Goal: Task Accomplishment & Management: Use online tool/utility

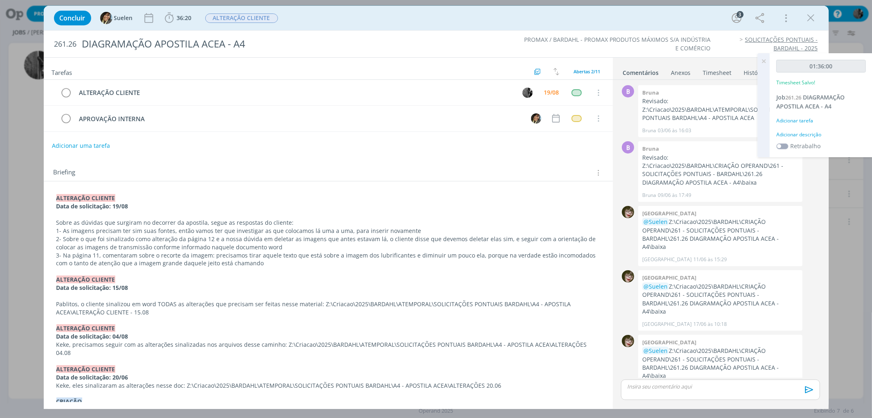
scroll to position [131, 0]
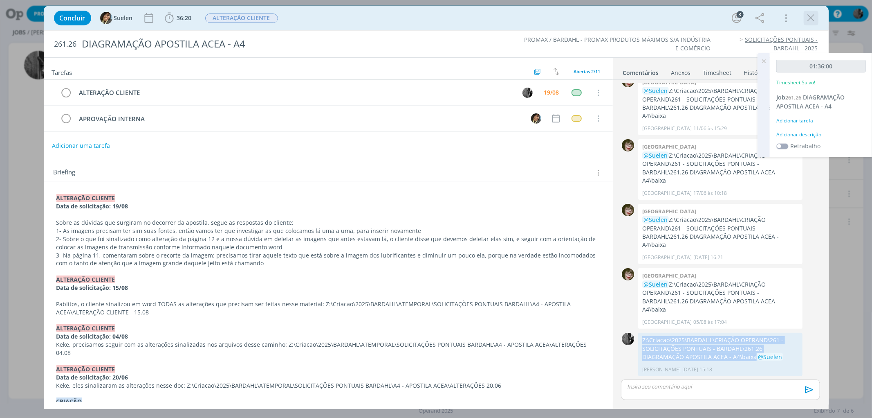
click at [812, 16] on icon "dialog" at bounding box center [811, 18] width 12 height 12
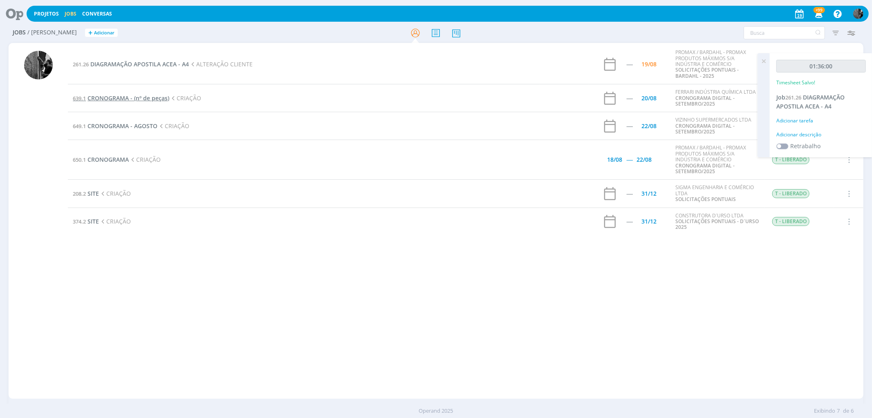
click at [112, 99] on span "CRONOGRAMA - (nº de peças)" at bounding box center [129, 98] width 82 height 8
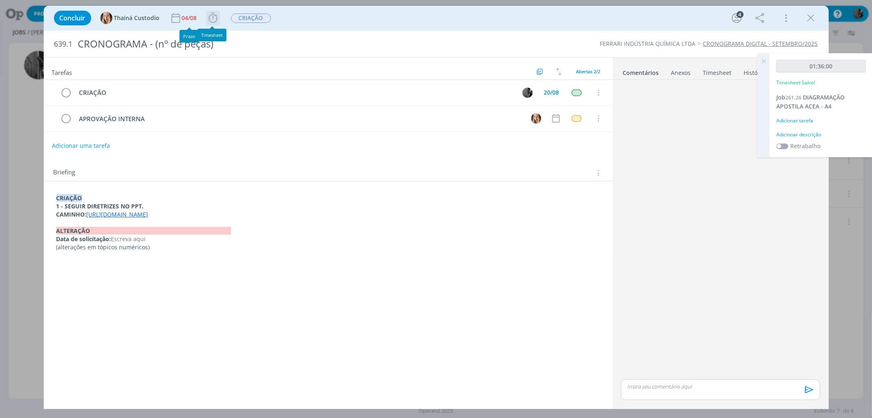
click at [218, 17] on icon "dialog" at bounding box center [213, 18] width 12 height 12
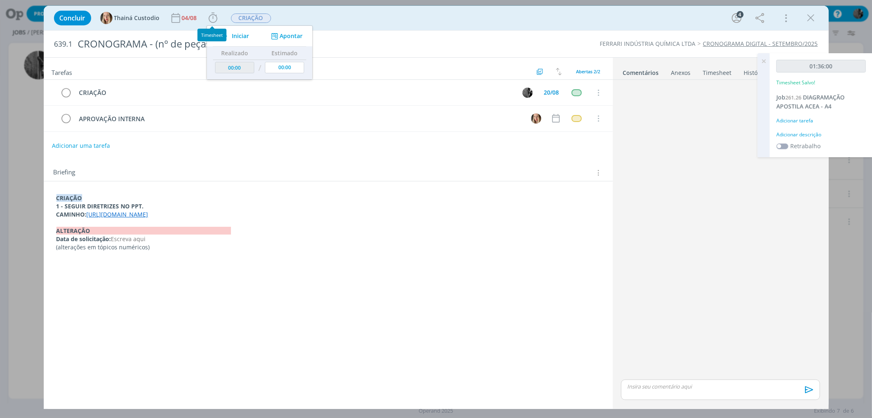
click at [224, 31] on div "Timesheet" at bounding box center [212, 35] width 29 height 13
click at [230, 34] on icon "dialog" at bounding box center [225, 36] width 14 height 11
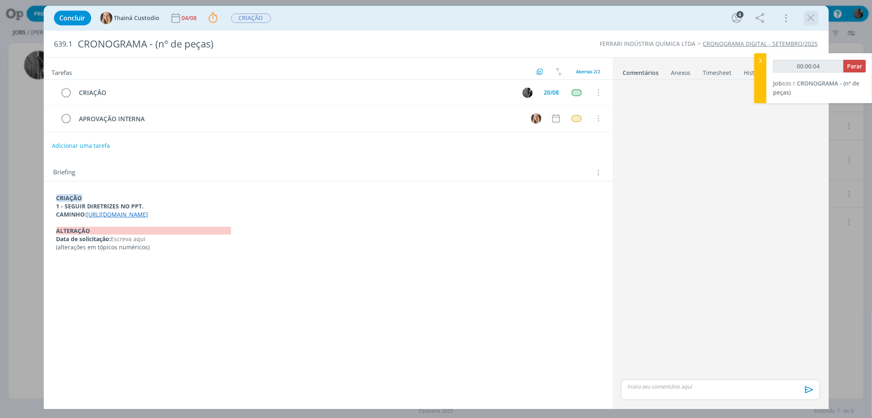
click at [817, 19] on icon "dialog" at bounding box center [811, 18] width 12 height 12
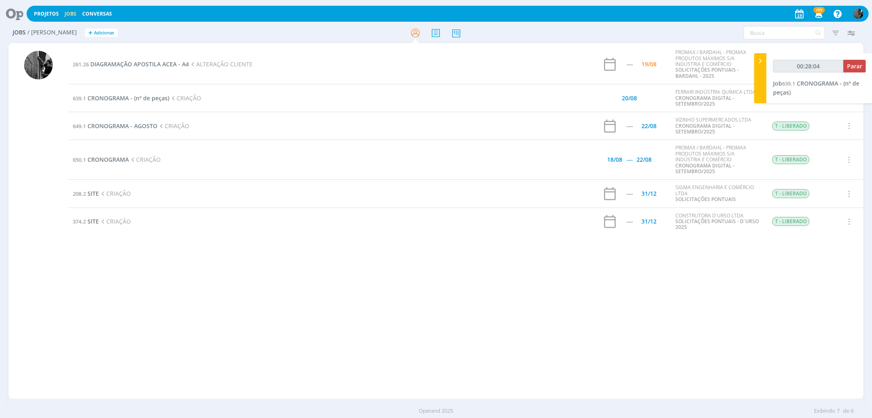
type input "00:29:04"
